Goal: Information Seeking & Learning: Learn about a topic

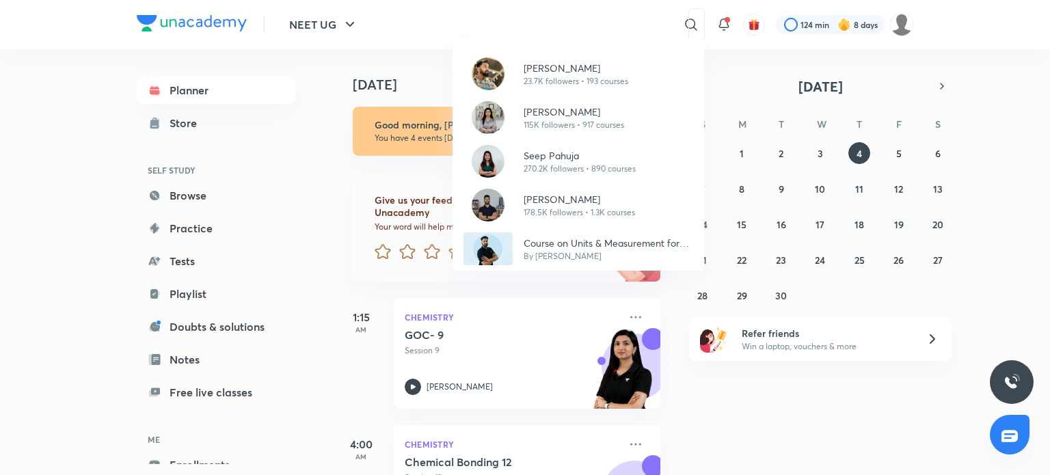
click at [286, 204] on div "Anupam Upadhayay 23.7K followers • 193 courses Akansha Karnwal 115K followers •…" at bounding box center [525, 237] width 1050 height 475
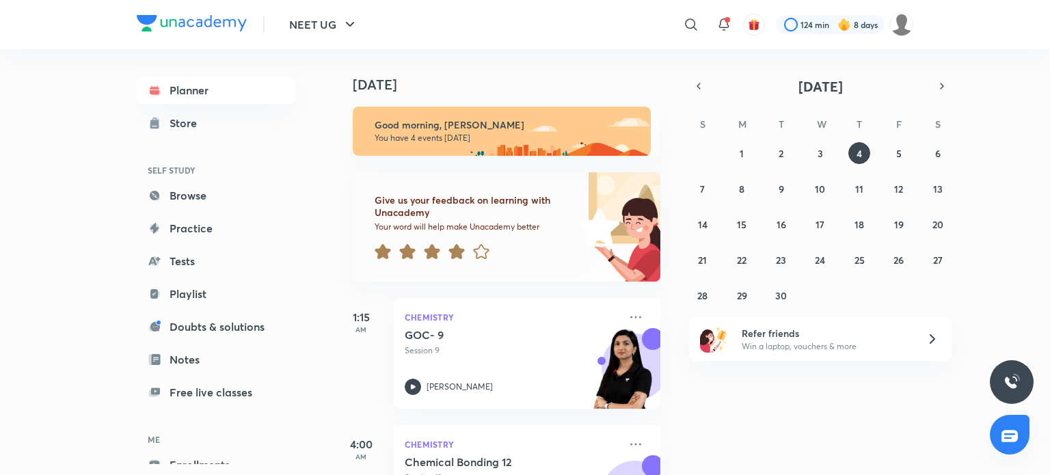
click at [459, 253] on icon at bounding box center [456, 251] width 16 height 15
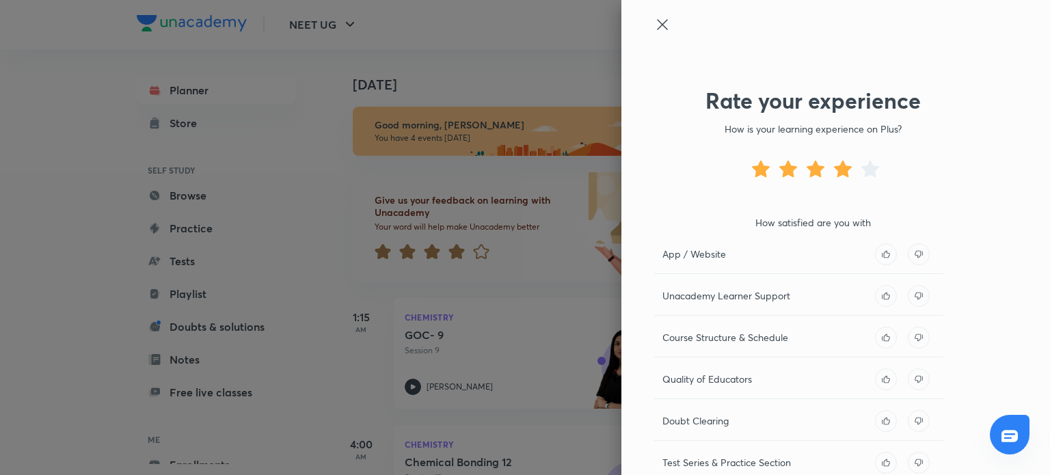
click at [697, 249] on p "App / Website" at bounding box center [694, 254] width 64 height 14
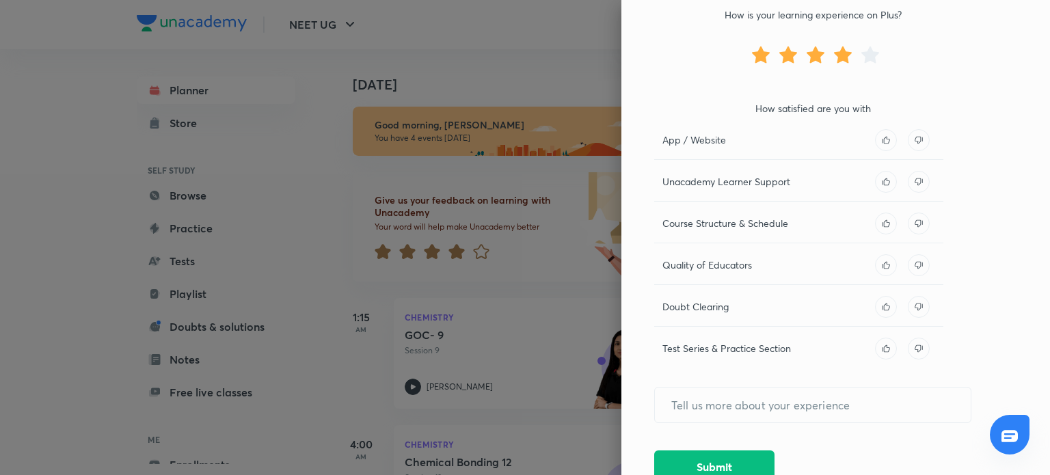
scroll to position [120, 0]
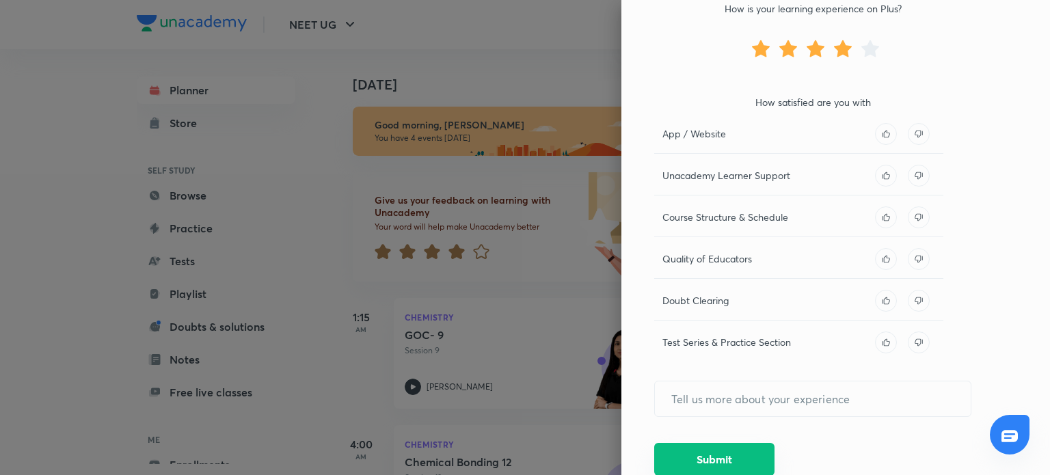
click at [690, 453] on button "Submit" at bounding box center [714, 459] width 120 height 33
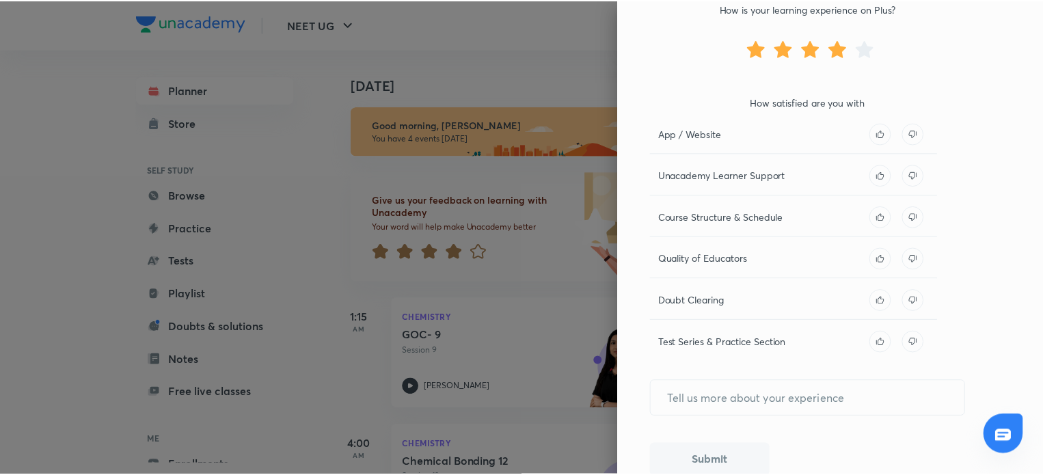
scroll to position [0, 0]
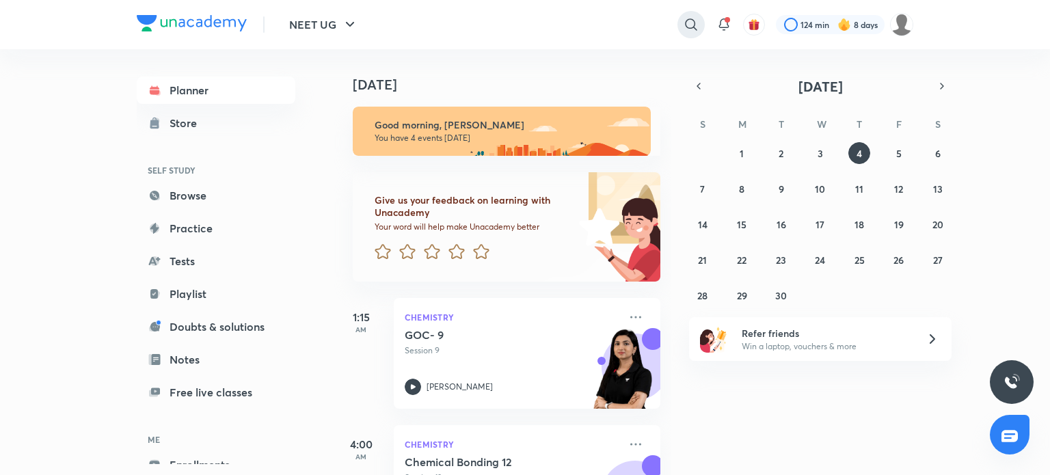
click at [684, 23] on icon at bounding box center [691, 24] width 16 height 16
click at [684, 23] on div "​" at bounding box center [579, 24] width 252 height 33
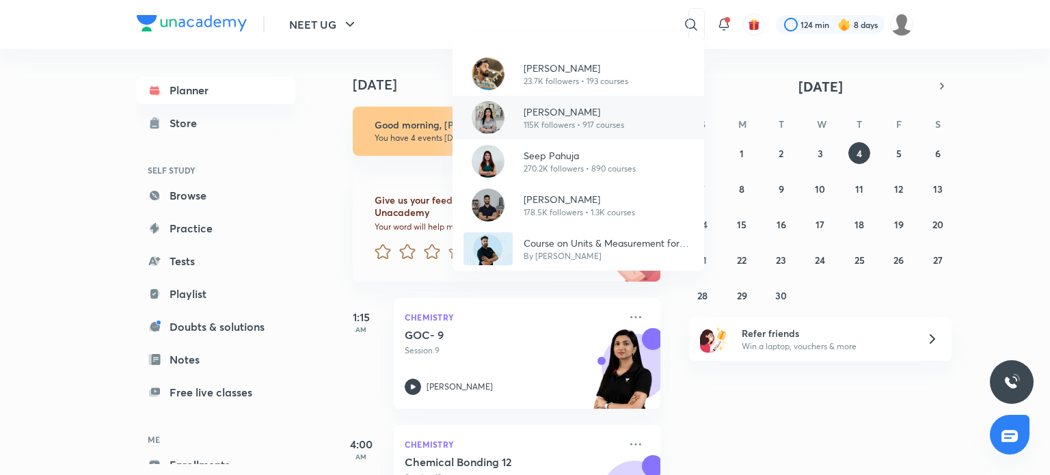
click at [563, 106] on p "[PERSON_NAME]" at bounding box center [574, 112] width 100 height 14
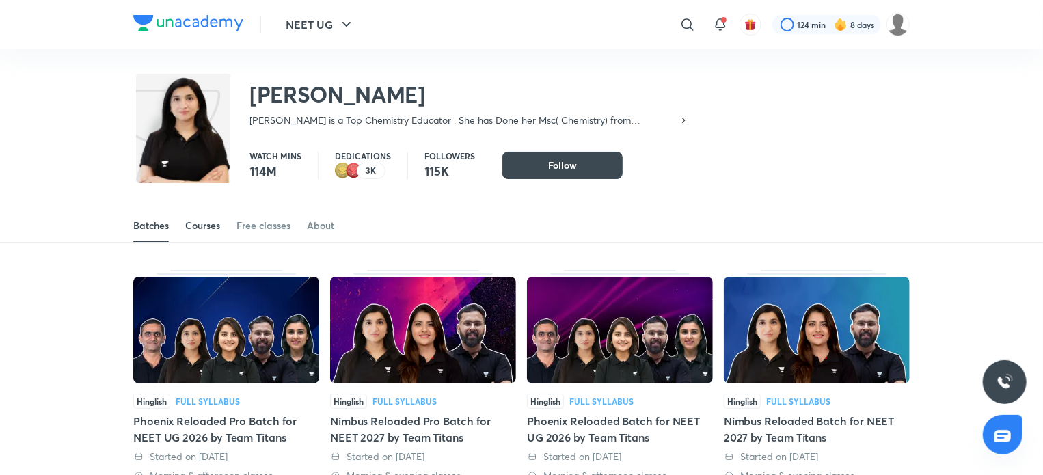
click at [195, 230] on div "Courses" at bounding box center [202, 226] width 35 height 14
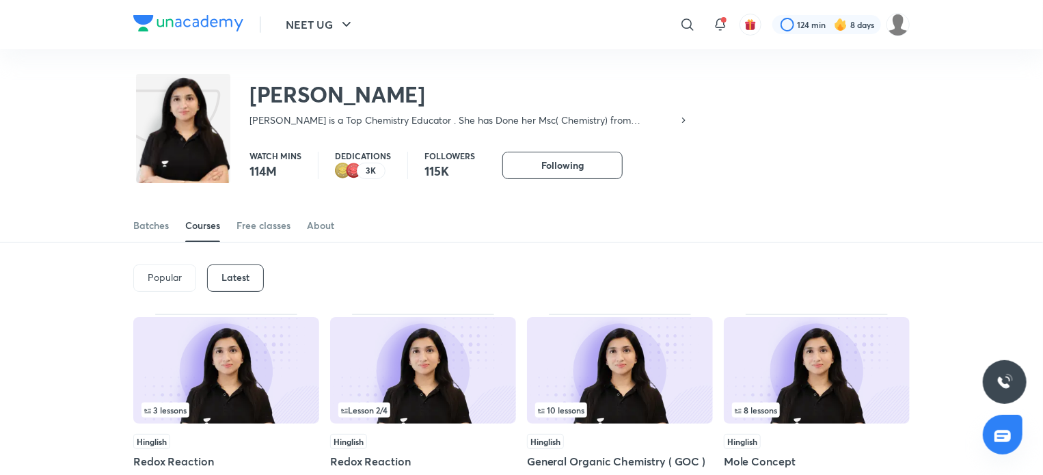
click at [401, 375] on img at bounding box center [423, 370] width 186 height 107
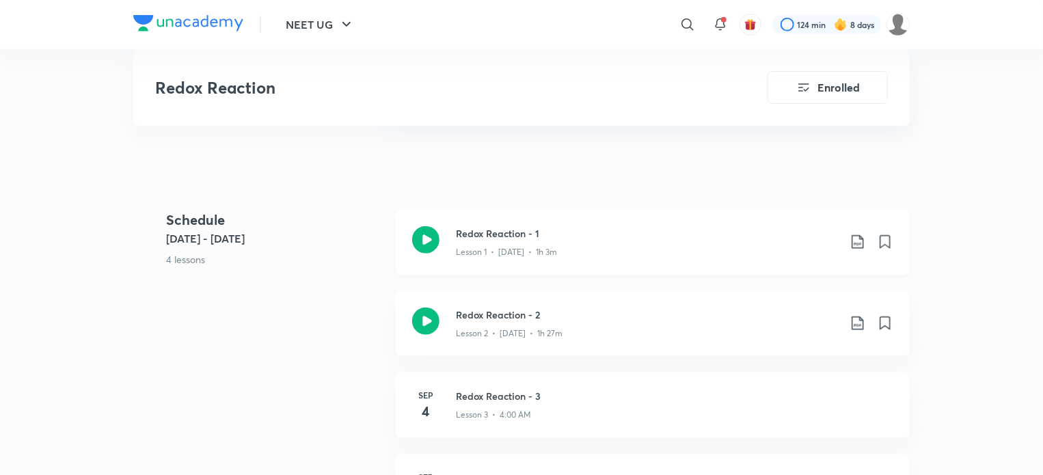
scroll to position [615, 0]
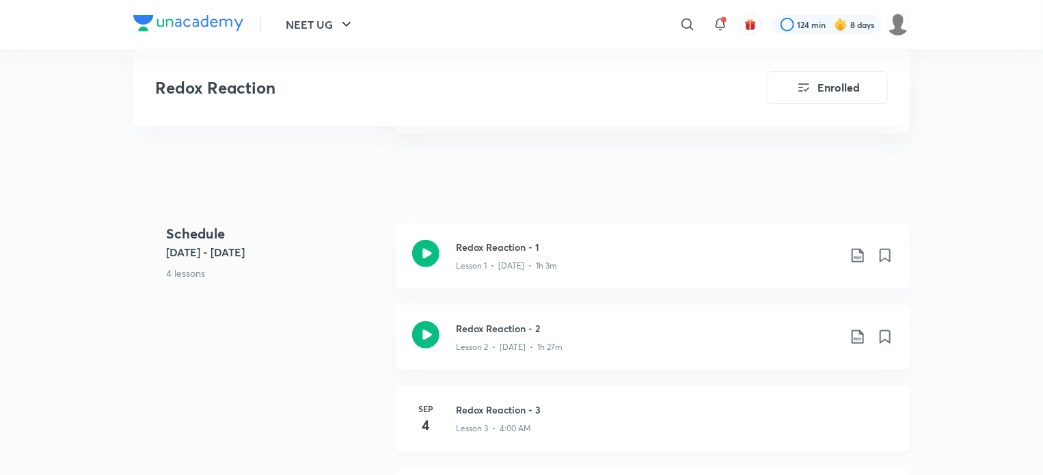
click at [420, 410] on h6 "Sep" at bounding box center [425, 409] width 27 height 12
click at [420, 410] on div "Redox Reaction Enrolled NEET UG Plus Syllabus Chemistry Hinglish Redox Reaction…" at bounding box center [521, 165] width 777 height 1462
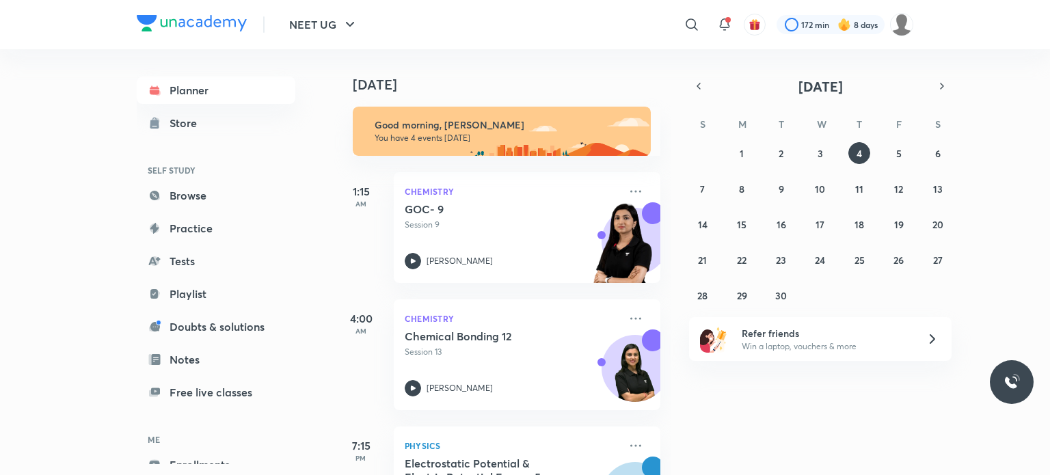
click at [703, 21] on div at bounding box center [691, 24] width 27 height 27
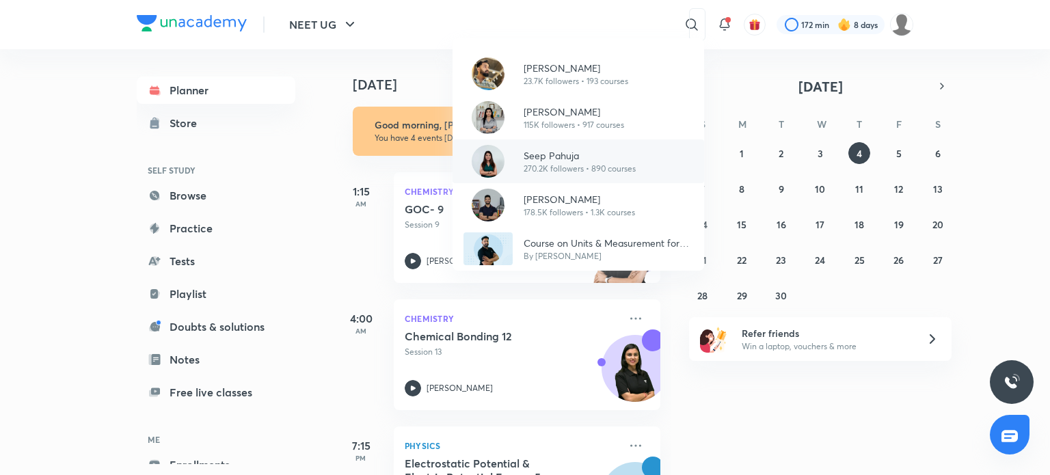
click at [582, 149] on p "Seep Pahuja" at bounding box center [580, 155] width 112 height 14
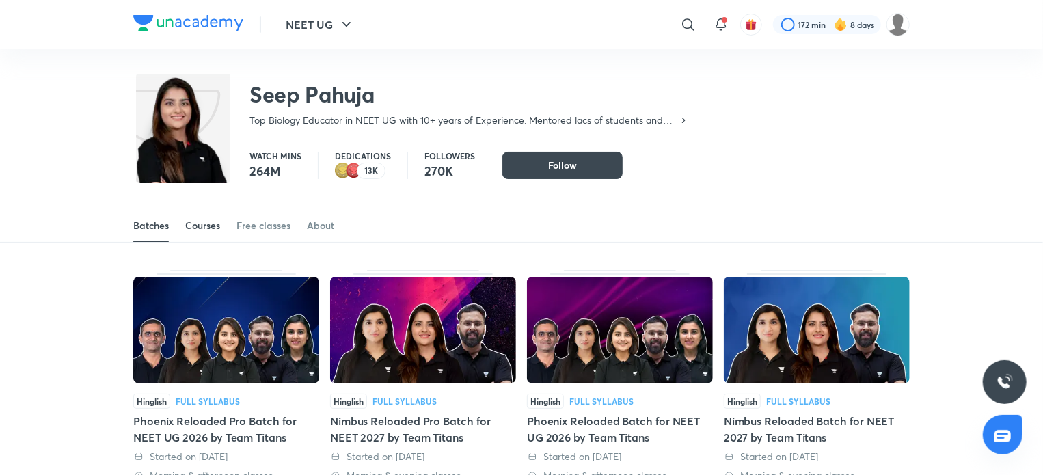
click at [216, 223] on div "Courses" at bounding box center [202, 226] width 35 height 14
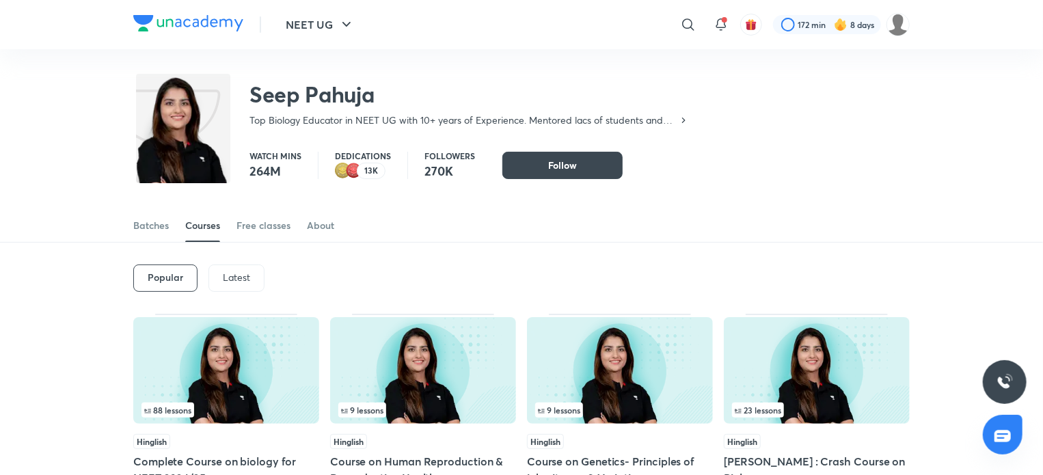
click at [242, 275] on p "Latest" at bounding box center [236, 277] width 27 height 11
click at [238, 377] on img at bounding box center [226, 370] width 186 height 107
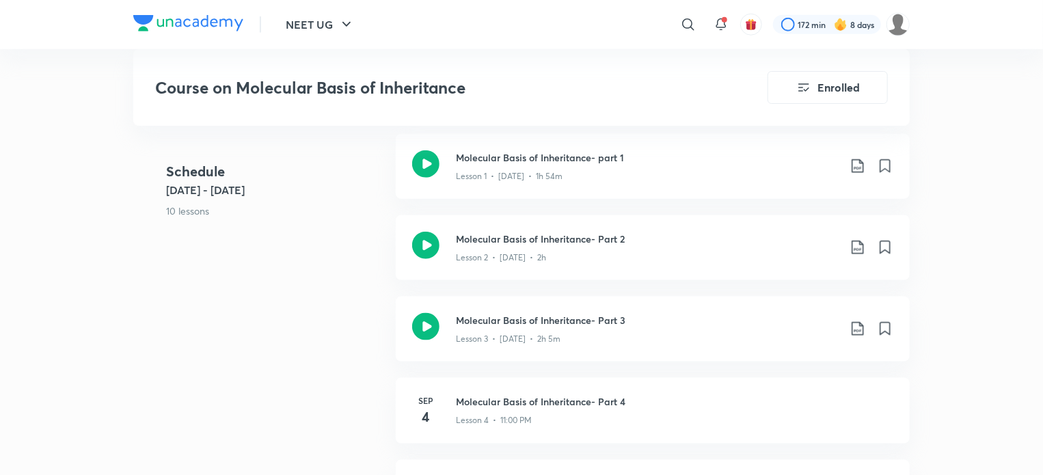
scroll to position [711, 0]
